Goal: Task Accomplishment & Management: Use online tool/utility

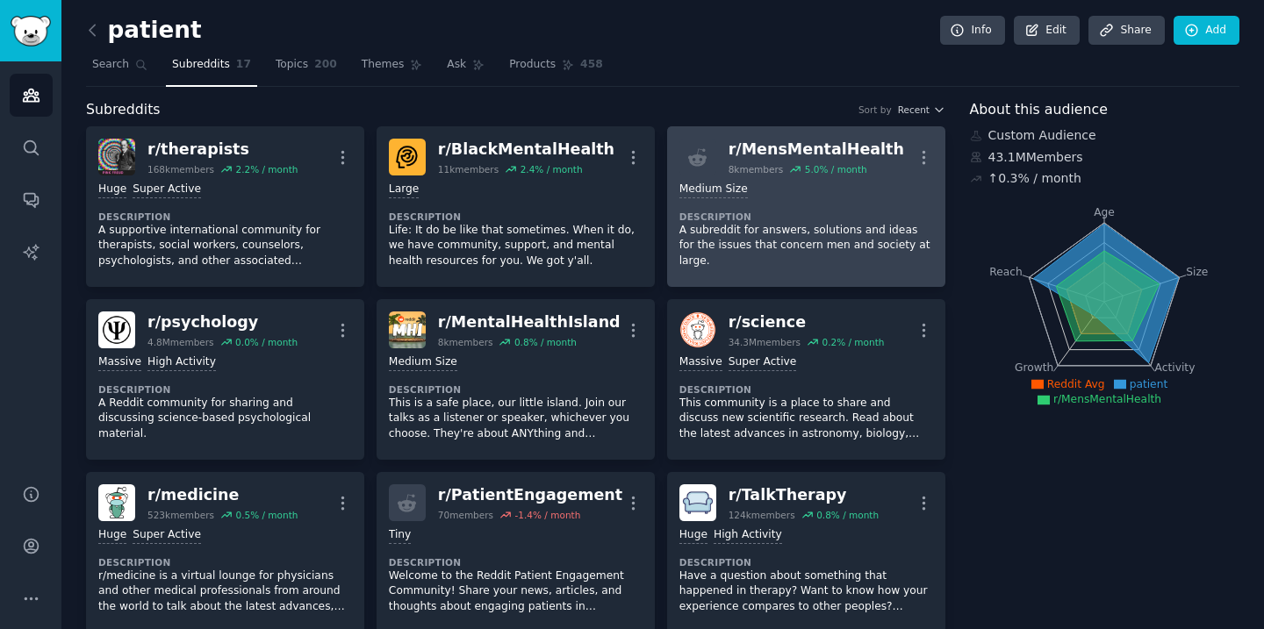
click at [814, 233] on p "A subreddit for answers, solutions and ideas for the issues that concern men an…" at bounding box center [806, 246] width 254 height 47
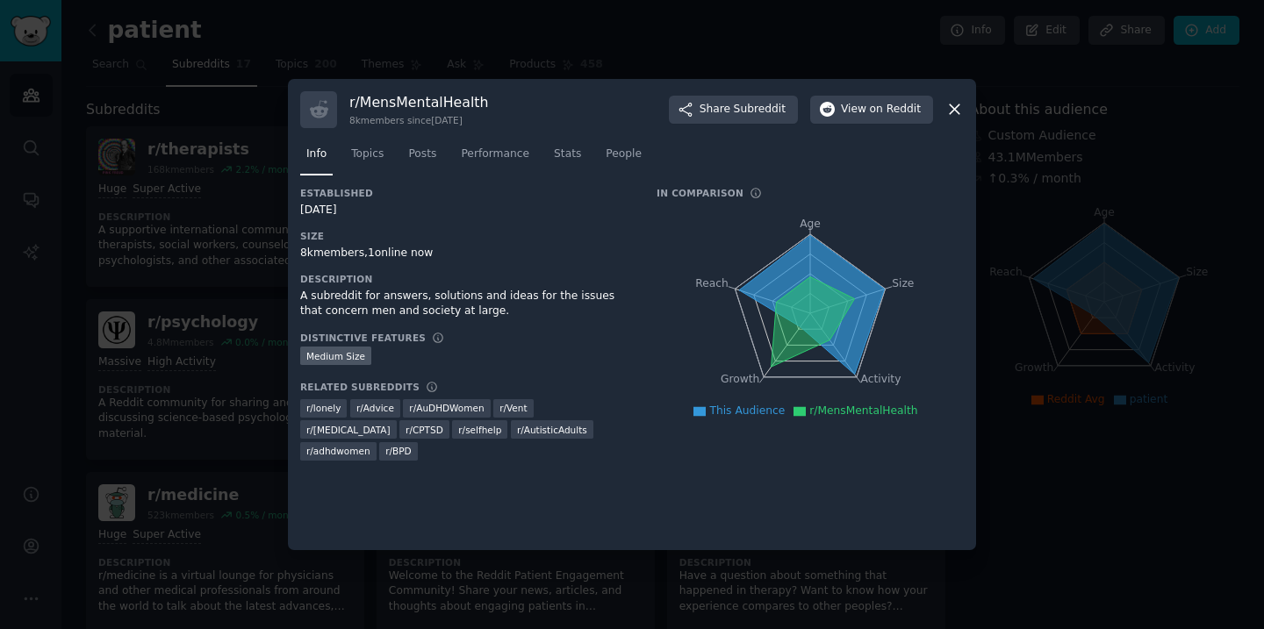
click at [951, 111] on icon at bounding box center [955, 110] width 10 height 10
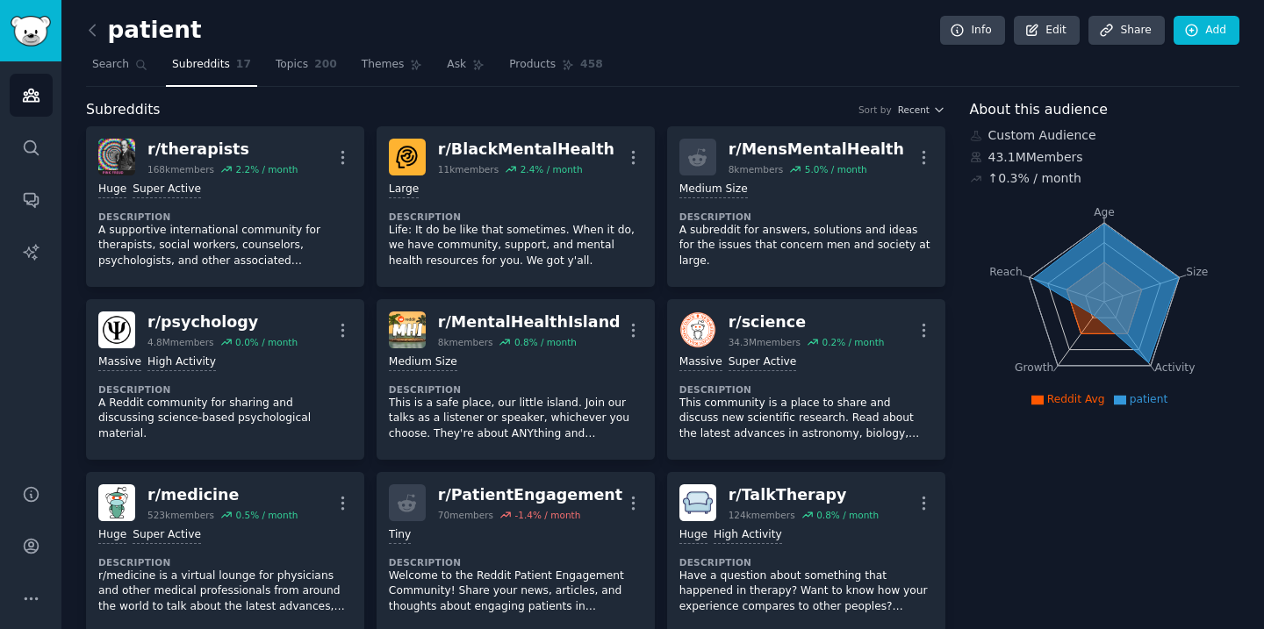
click at [865, 56] on nav "Search Subreddits 17 Topics 200 Themes Ask Products 458" at bounding box center [662, 69] width 1153 height 36
click at [90, 25] on icon at bounding box center [92, 30] width 18 height 18
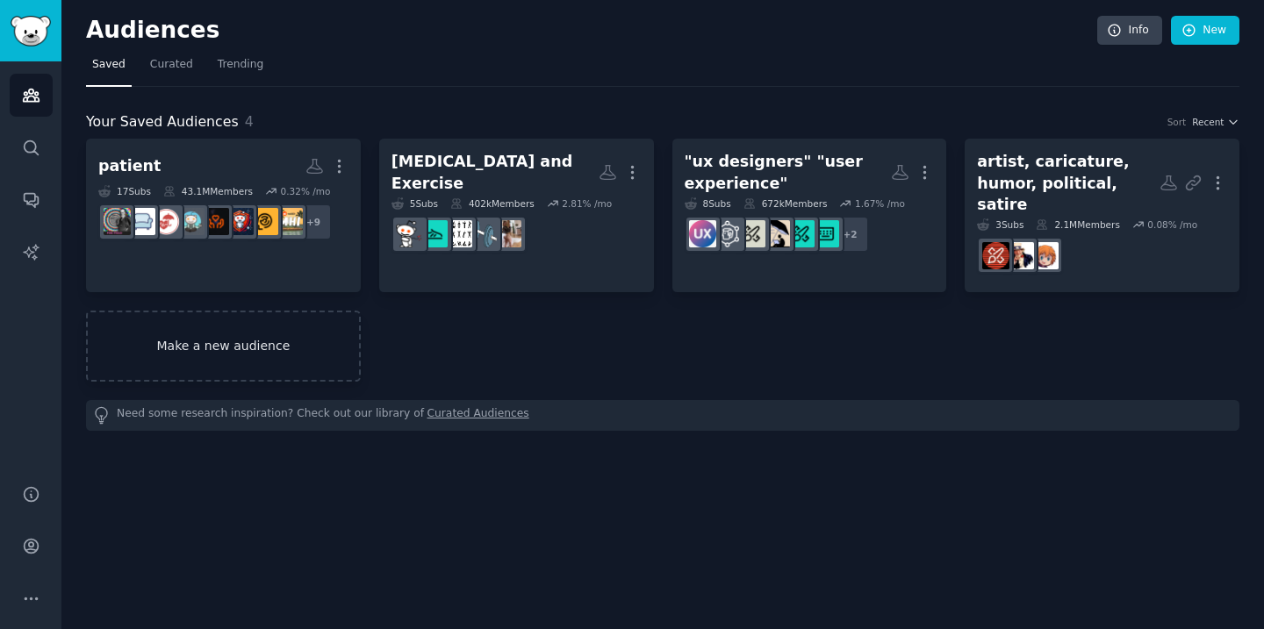
click at [255, 322] on link "Make a new audience" at bounding box center [223, 346] width 275 height 71
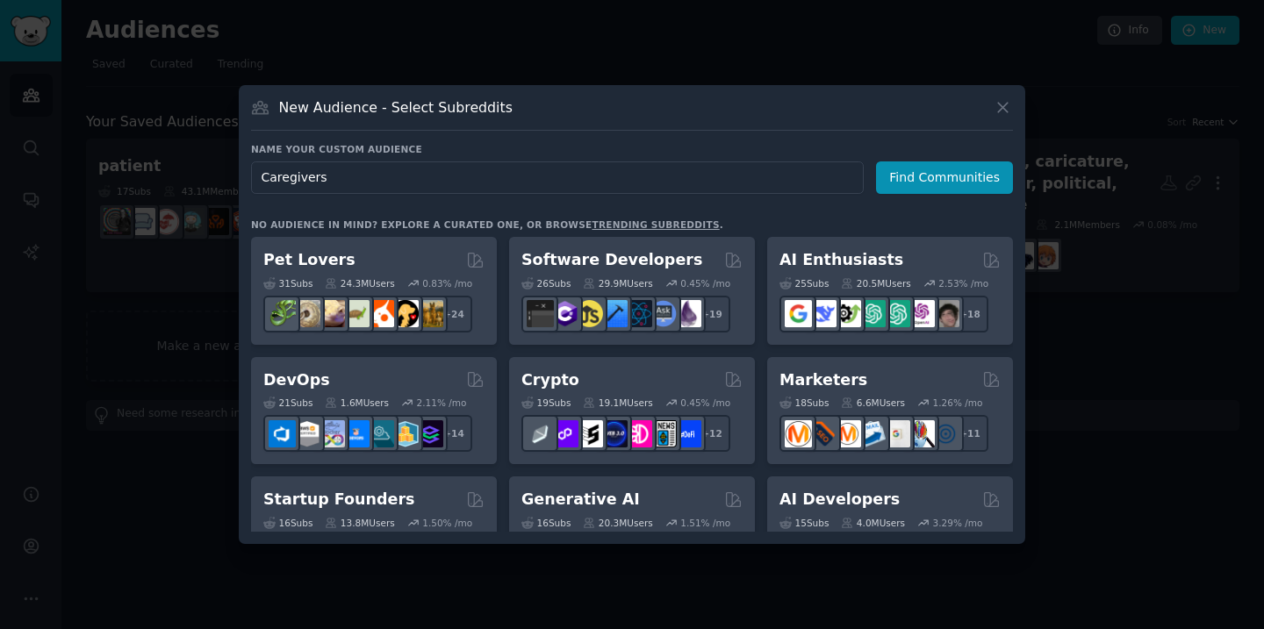
type input "Caregivers"
click at [948, 173] on button "Find Communities" at bounding box center [944, 177] width 137 height 32
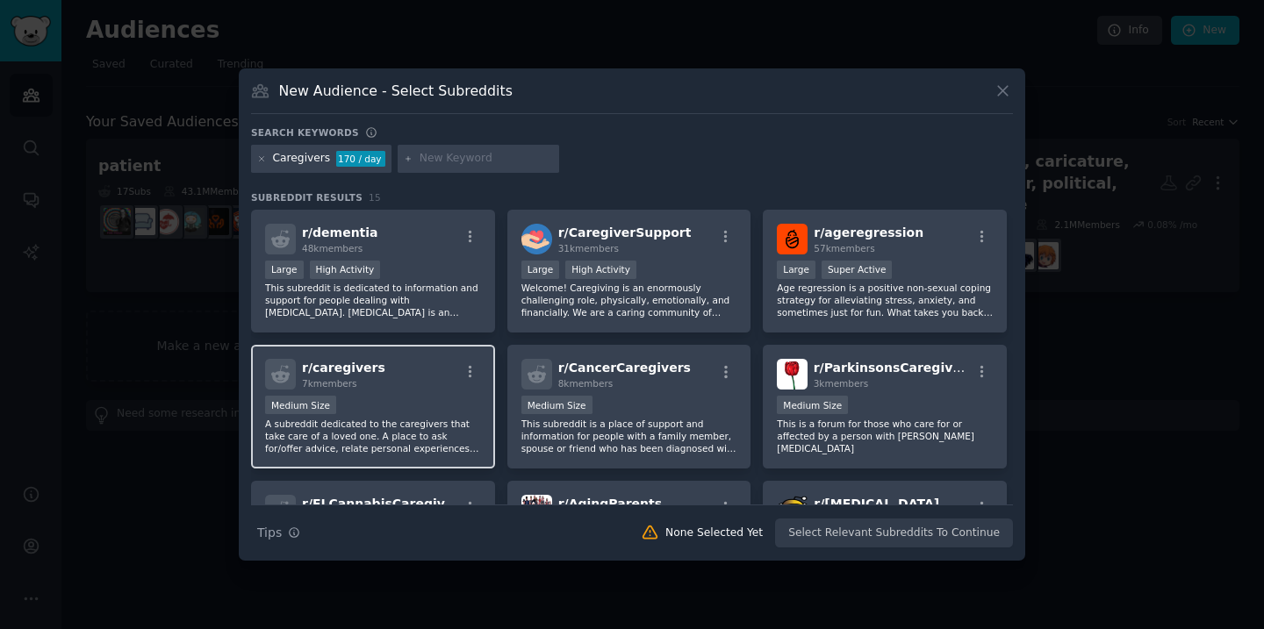
click at [428, 375] on div "r/ caregivers 7k members" at bounding box center [373, 374] width 216 height 31
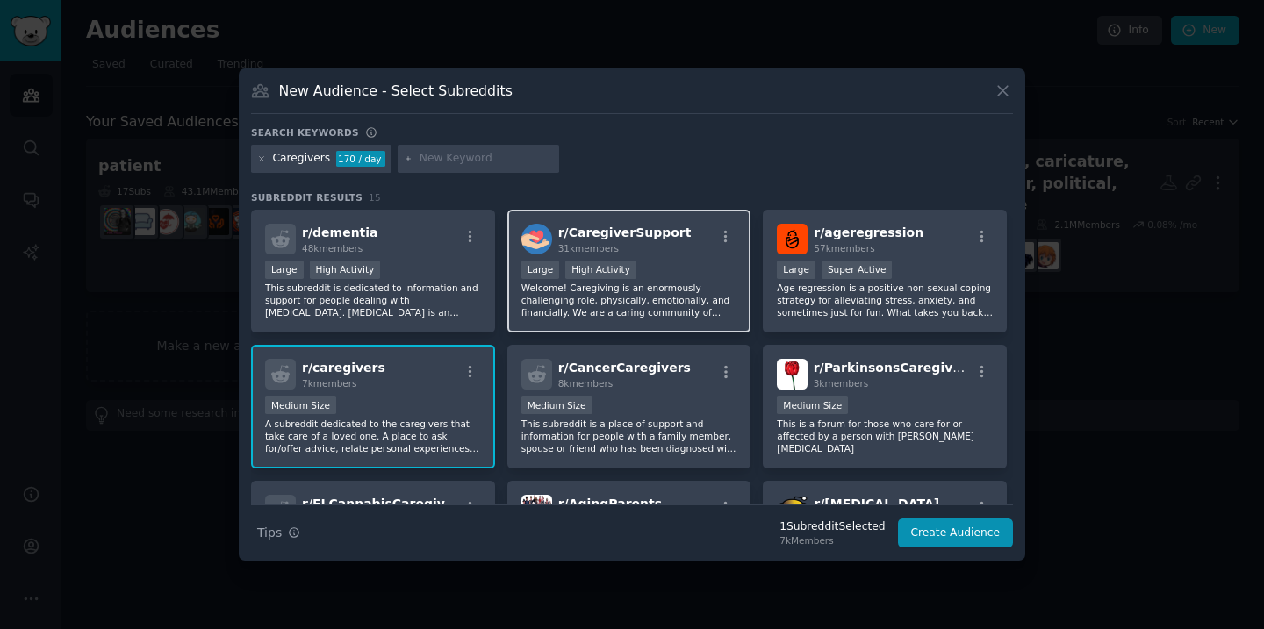
click at [681, 290] on p "Welcome! Caregiving is an enormously challenging role, physically, emotionally,…" at bounding box center [629, 300] width 216 height 37
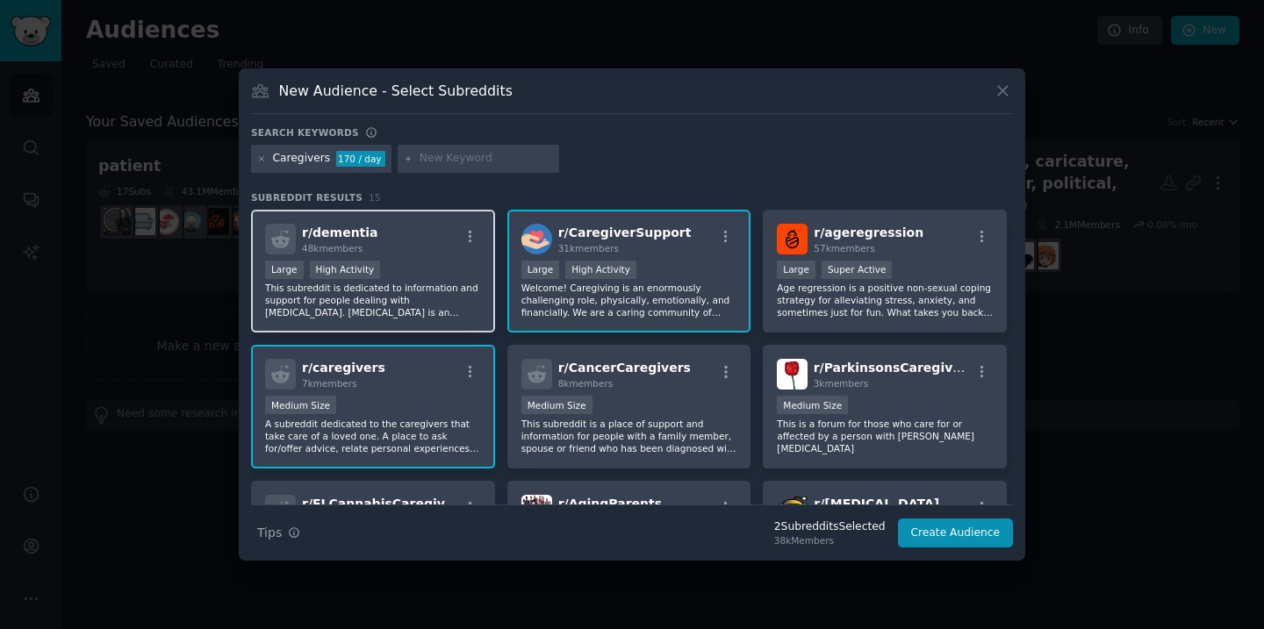
click at [452, 284] on p "This subreddit is dedicated to information and support for people dealing with …" at bounding box center [373, 300] width 216 height 37
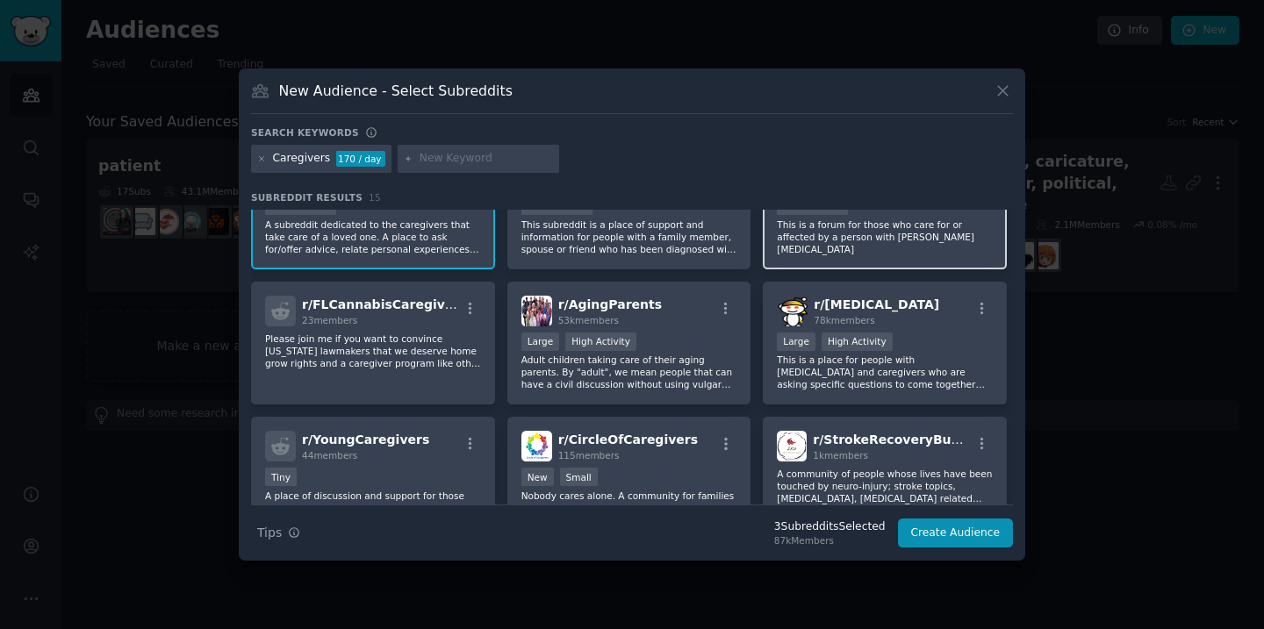
scroll to position [203, 0]
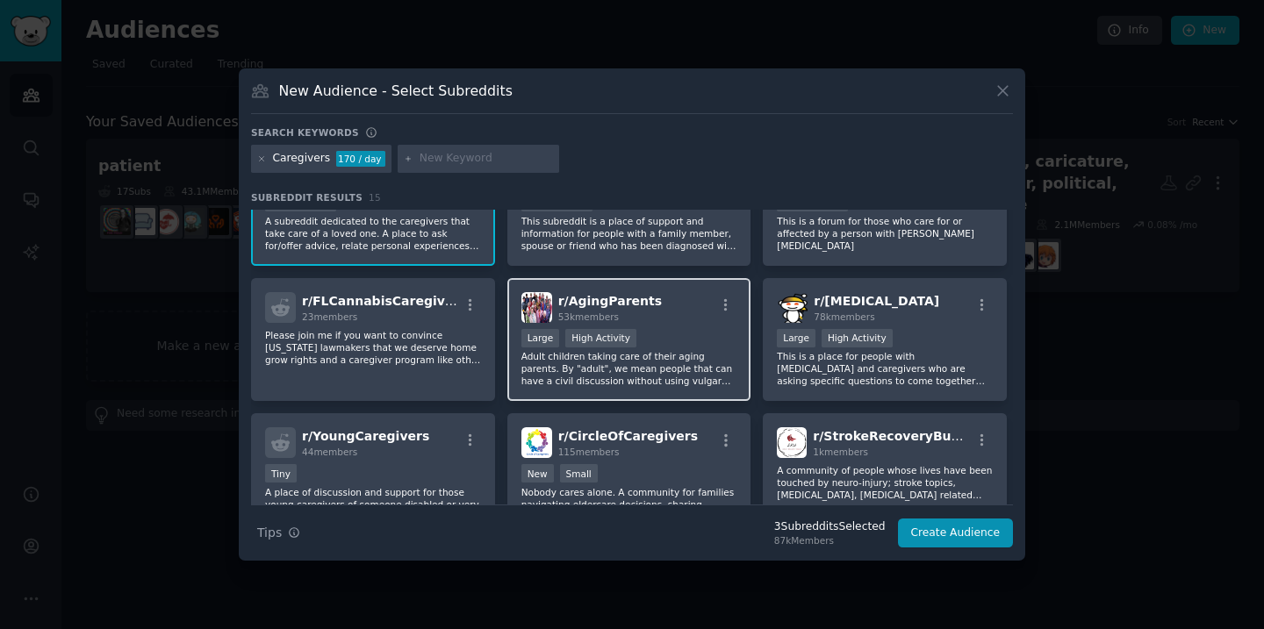
click at [686, 341] on div "Large High Activity" at bounding box center [629, 340] width 216 height 22
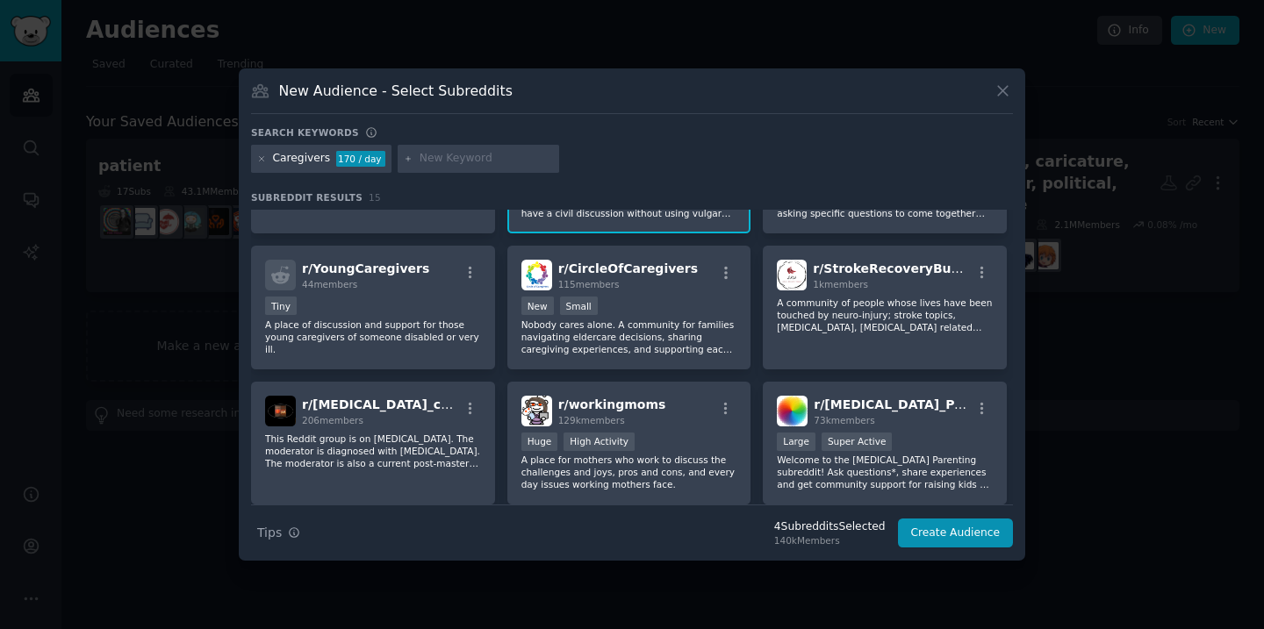
scroll to position [371, 0]
click at [686, 341] on p "Nobody cares alone. A community for families navigating eldercare decisions, sh…" at bounding box center [629, 336] width 216 height 37
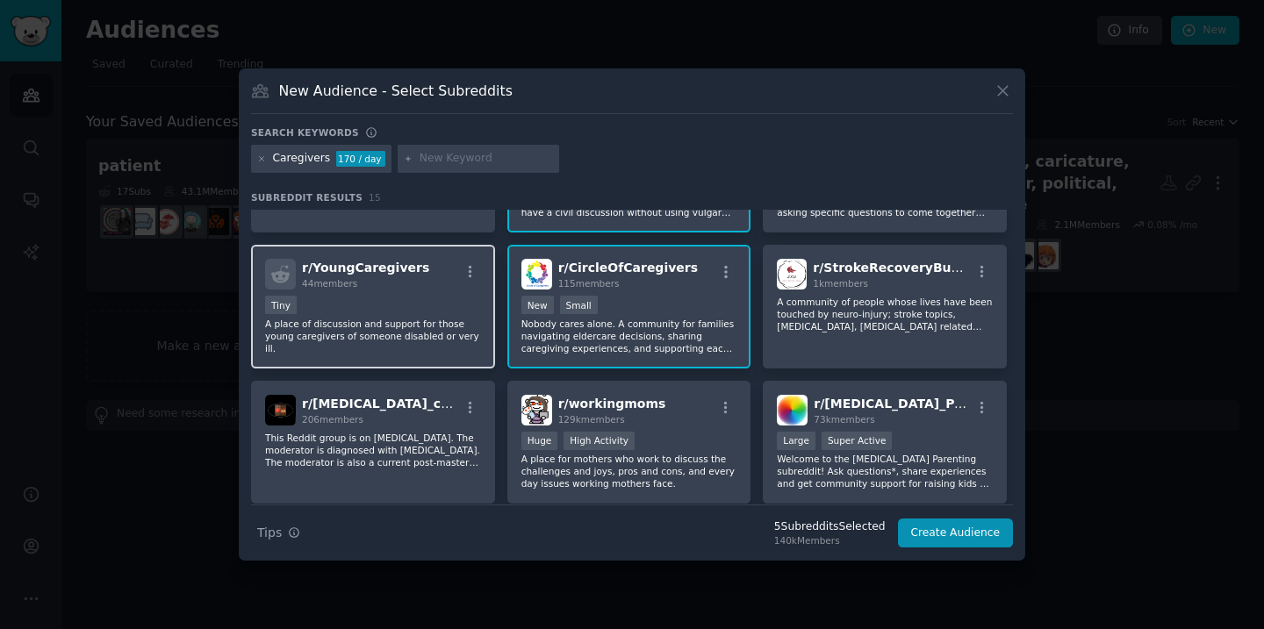
click at [413, 316] on div "Tiny" at bounding box center [373, 307] width 216 height 22
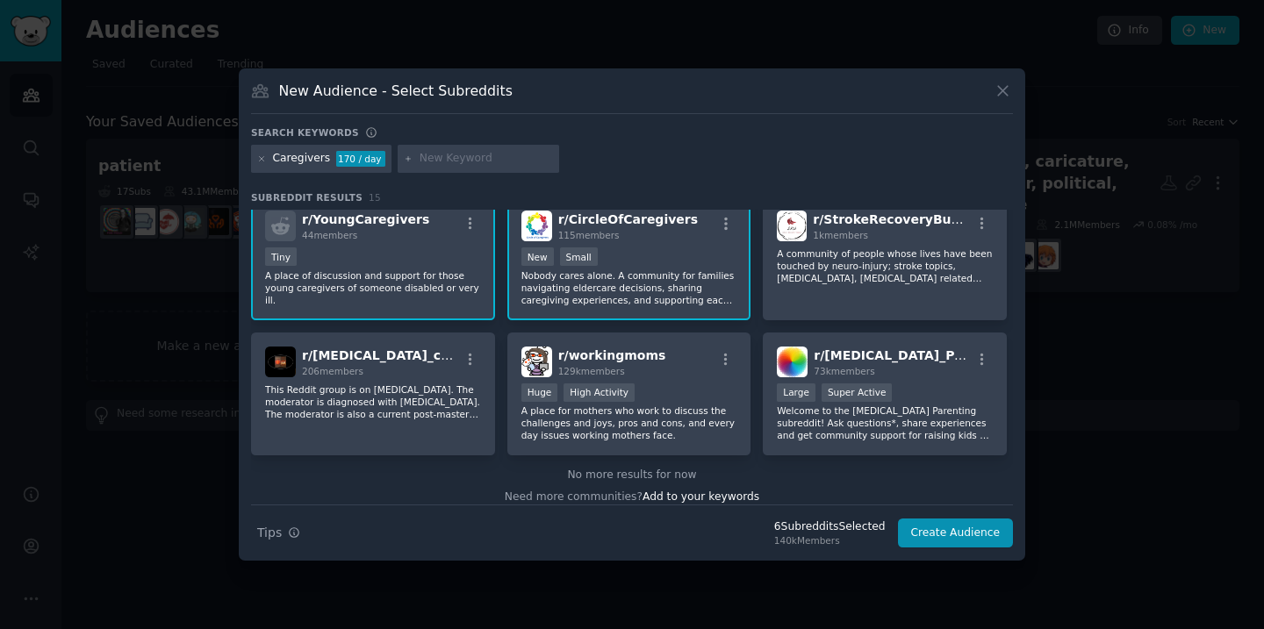
scroll to position [432, 0]
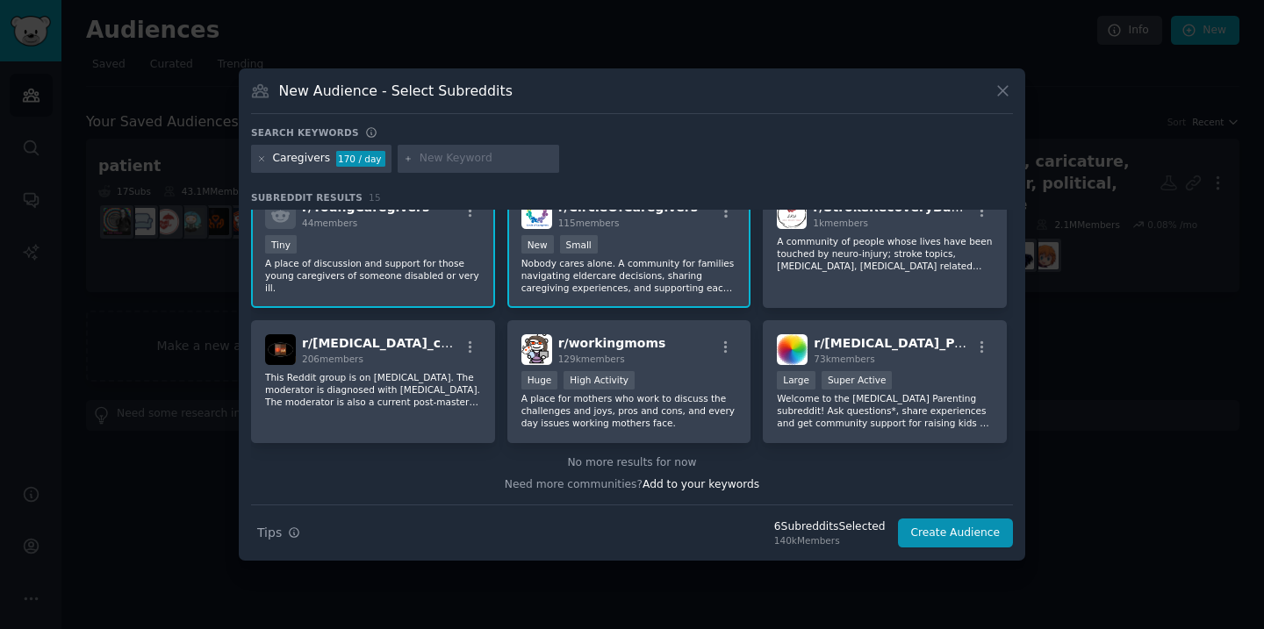
click at [459, 152] on input "text" at bounding box center [485, 159] width 133 height 16
type input "aging"
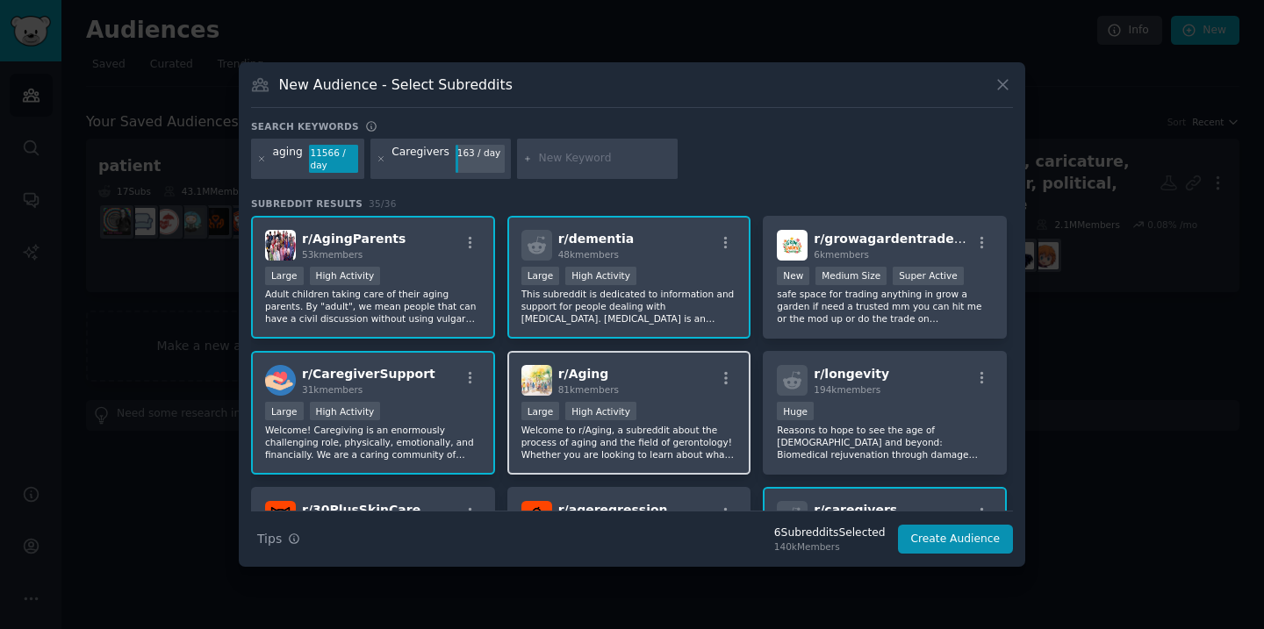
click at [652, 389] on div "r/ Aging 81k members" at bounding box center [629, 380] width 216 height 31
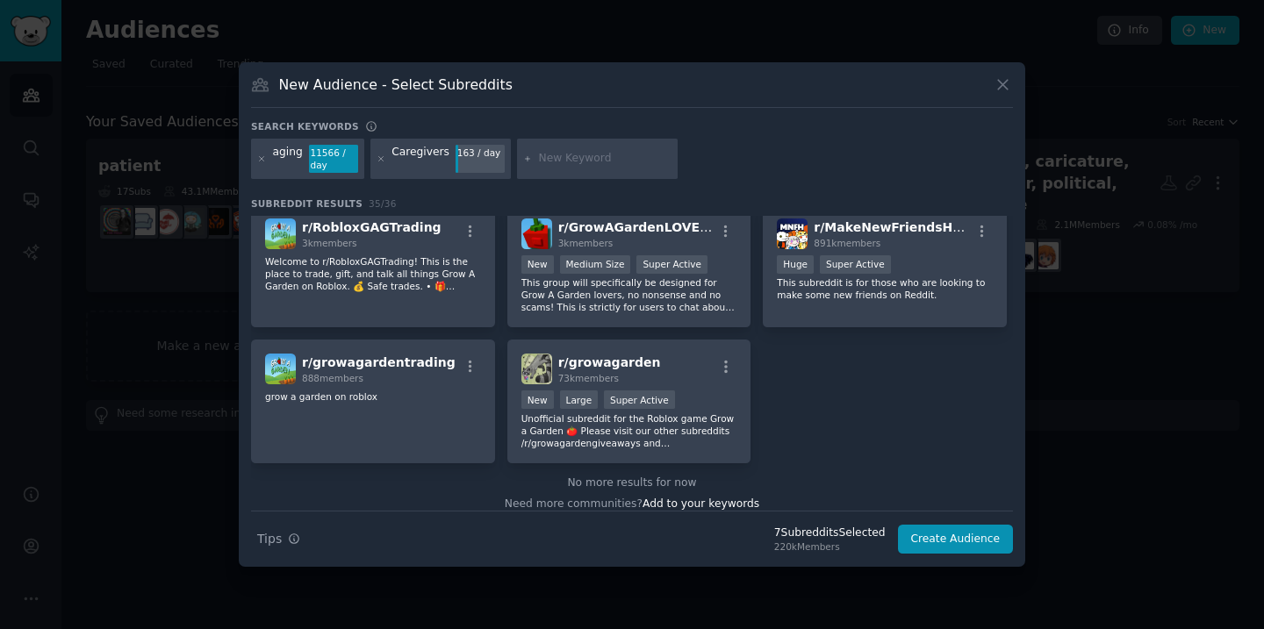
scroll to position [1381, 0]
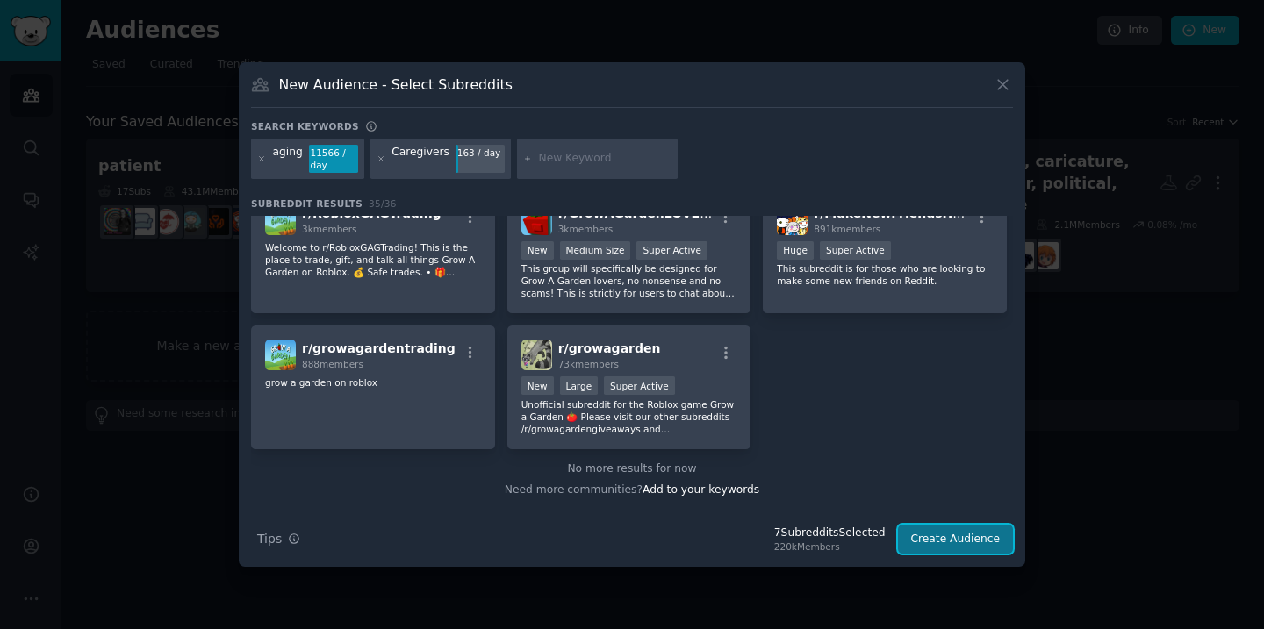
click at [983, 530] on button "Create Audience" at bounding box center [956, 540] width 116 height 30
